Goal: Task Accomplishment & Management: Use online tool/utility

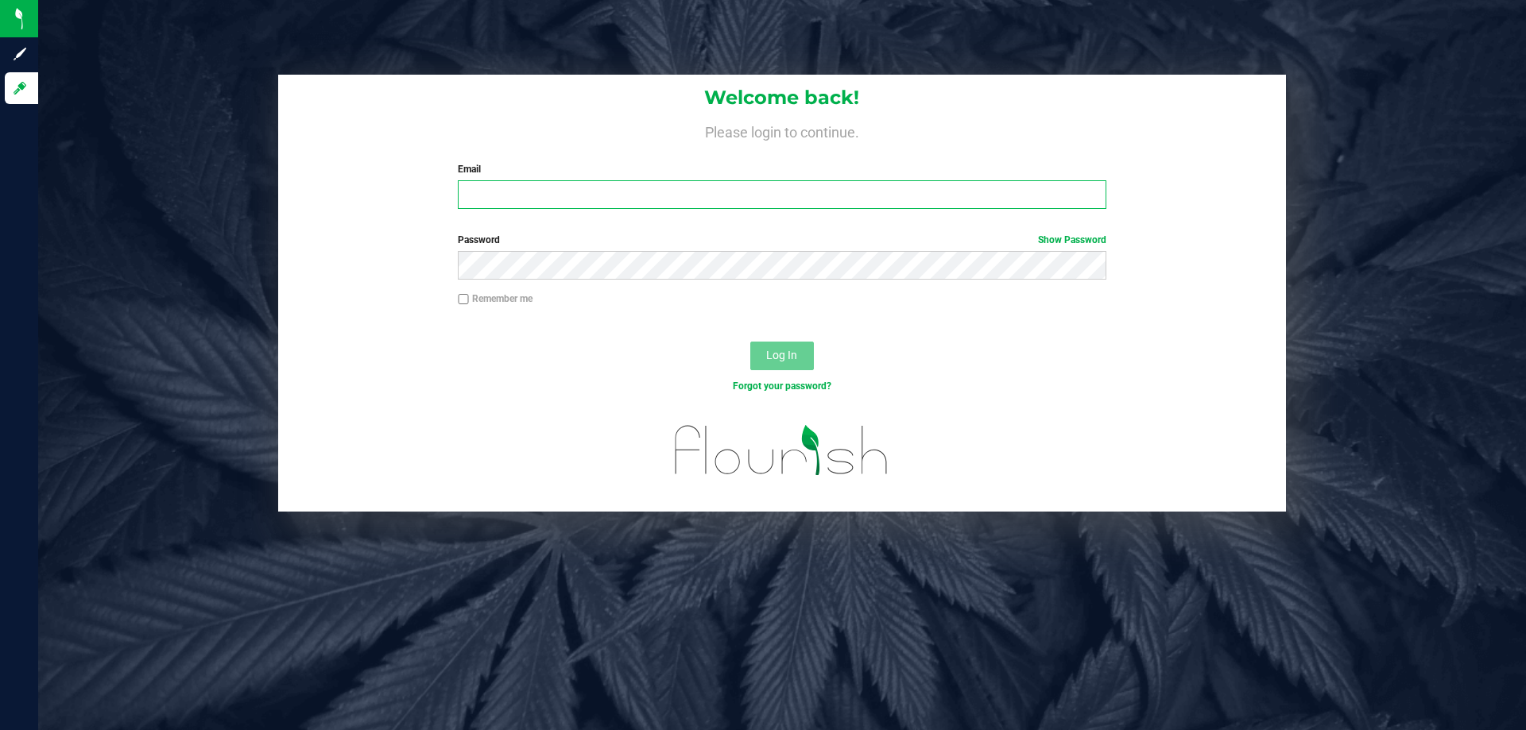
click at [627, 192] on input "Email" at bounding box center [782, 194] width 648 height 29
type input "[EMAIL_ADDRESS][DOMAIN_NAME]"
click at [750, 342] on button "Log In" at bounding box center [782, 356] width 64 height 29
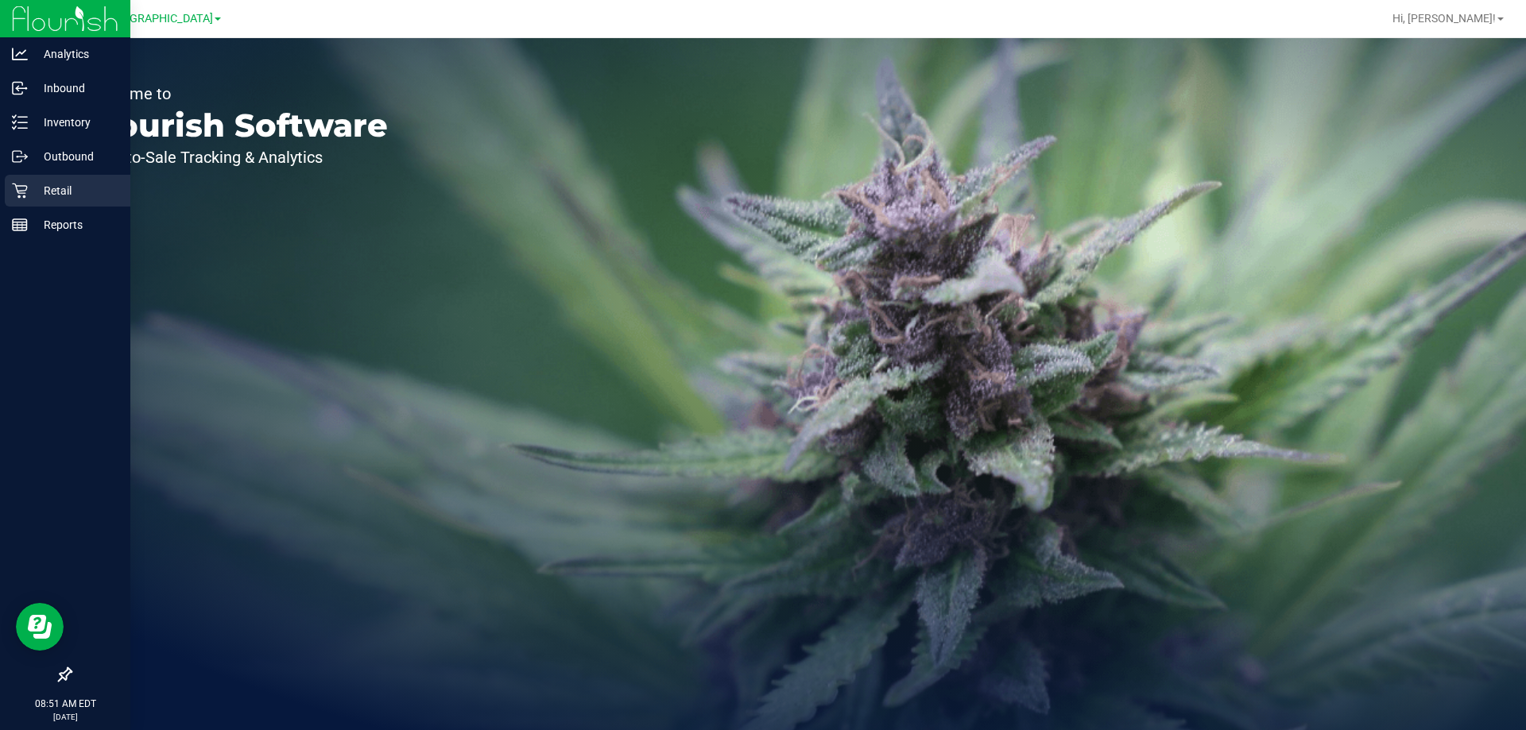
click at [60, 192] on p "Retail" at bounding box center [75, 190] width 95 height 19
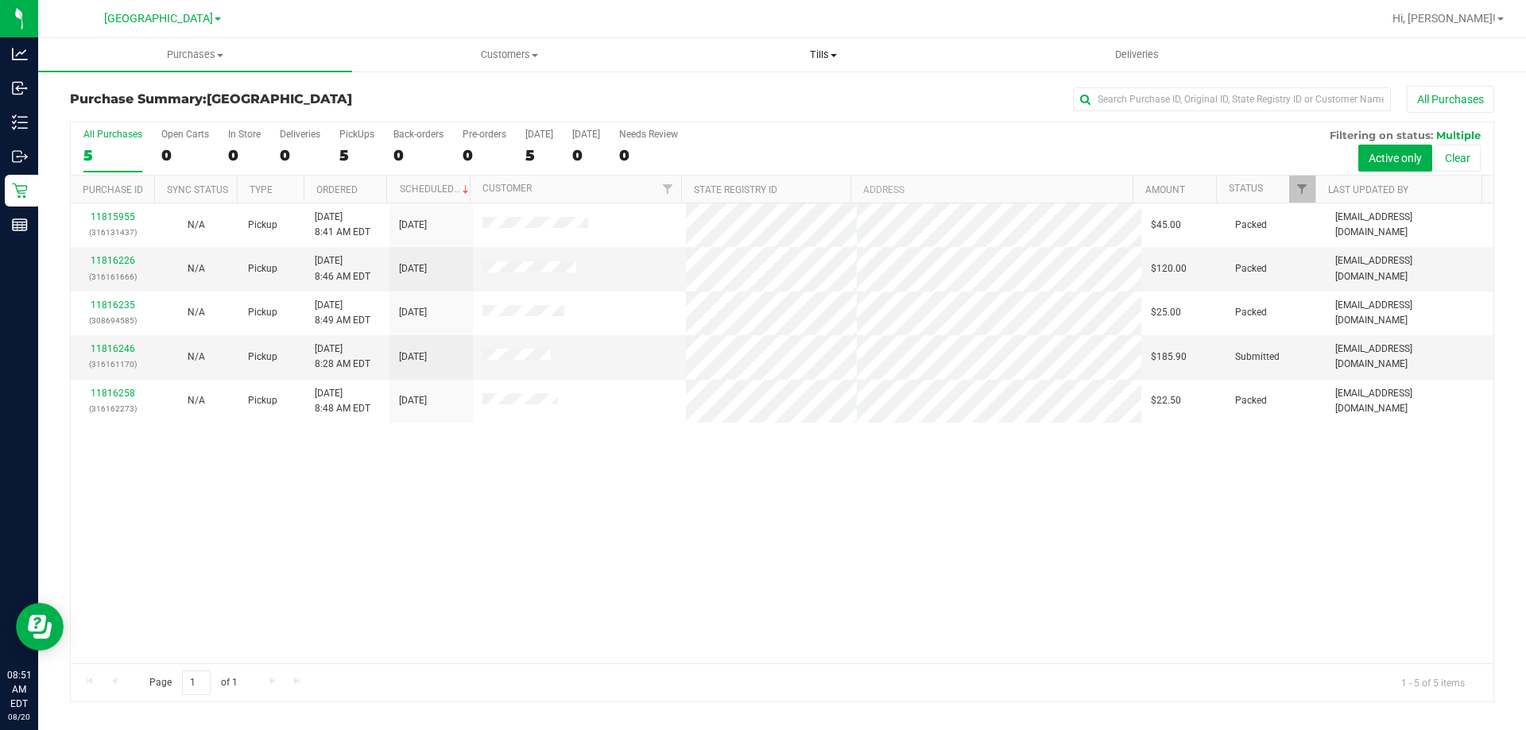
click at [820, 49] on span "Tills" at bounding box center [823, 55] width 312 height 14
click at [747, 91] on span "Manage tills" at bounding box center [719, 96] width 107 height 14
